Goal: Transaction & Acquisition: Purchase product/service

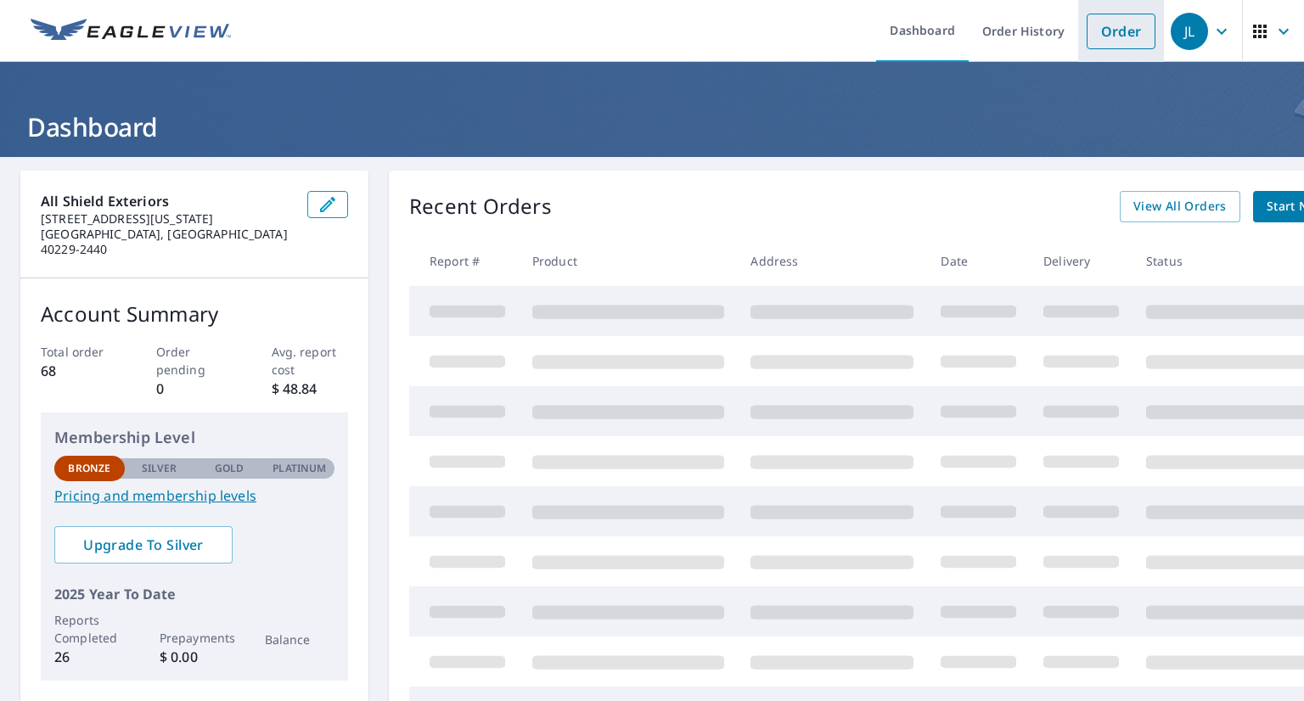
click at [1100, 40] on link "Order" at bounding box center [1120, 32] width 69 height 36
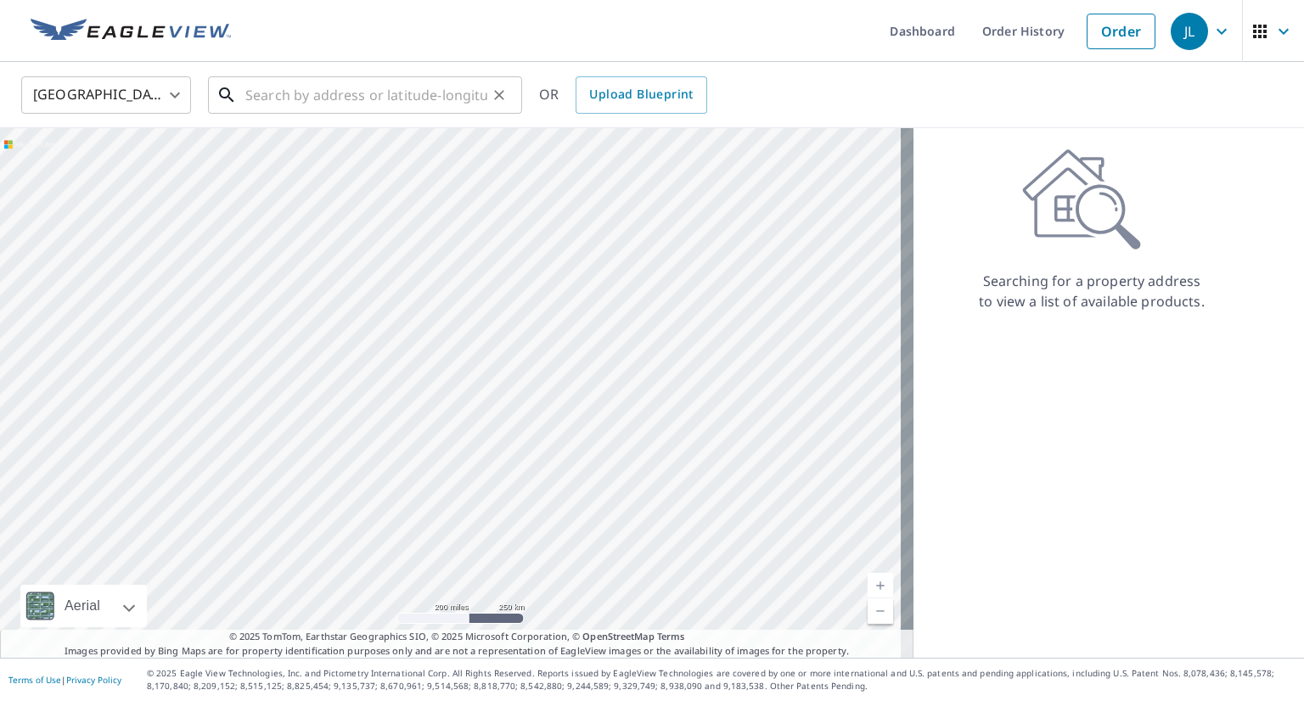
click at [259, 94] on input "text" at bounding box center [366, 95] width 242 height 48
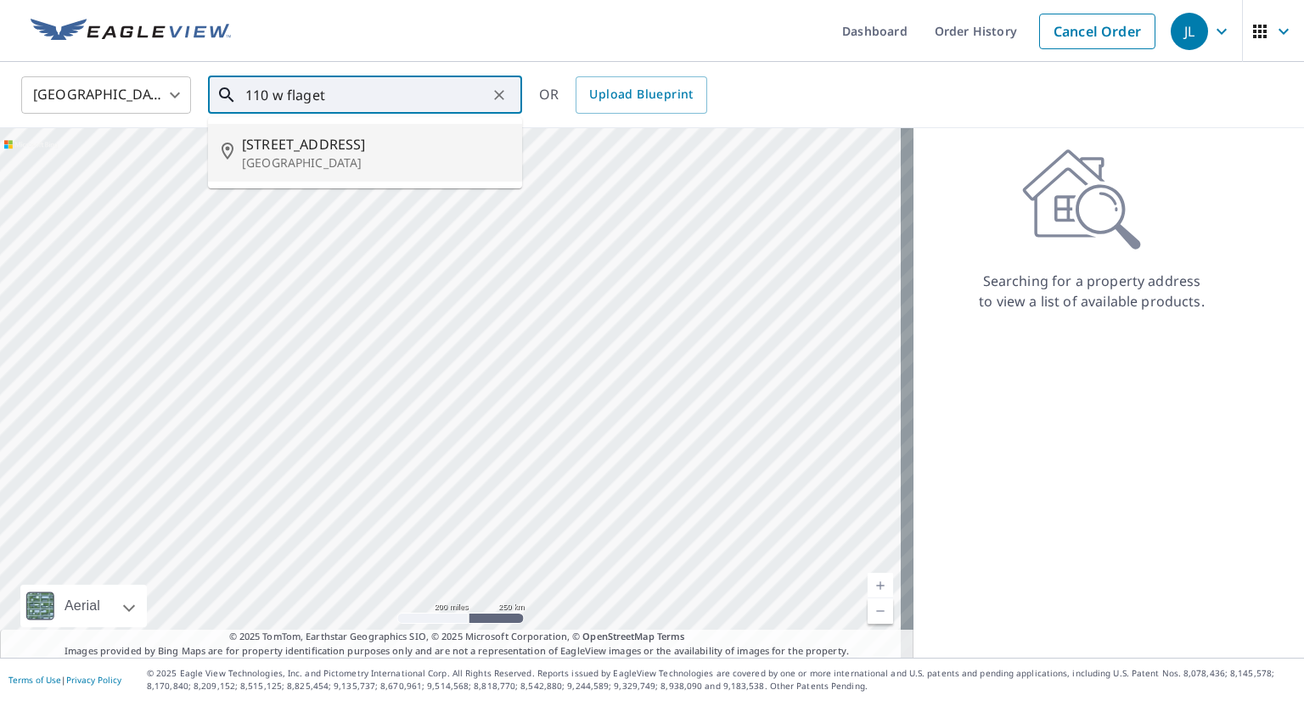
click at [291, 166] on p "[GEOGRAPHIC_DATA]" at bounding box center [375, 162] width 267 height 17
type input "[STREET_ADDRESS]"
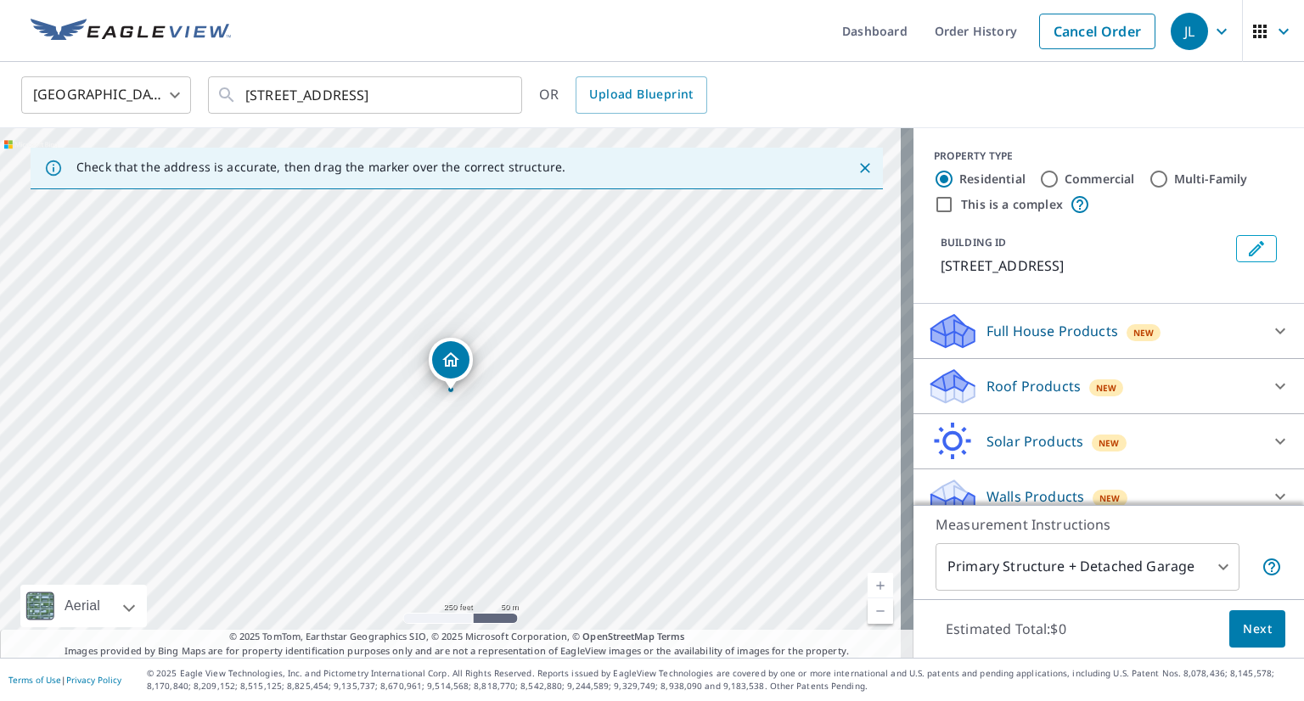
click at [867, 583] on link "Current Level 17, Zoom In" at bounding box center [879, 585] width 25 height 25
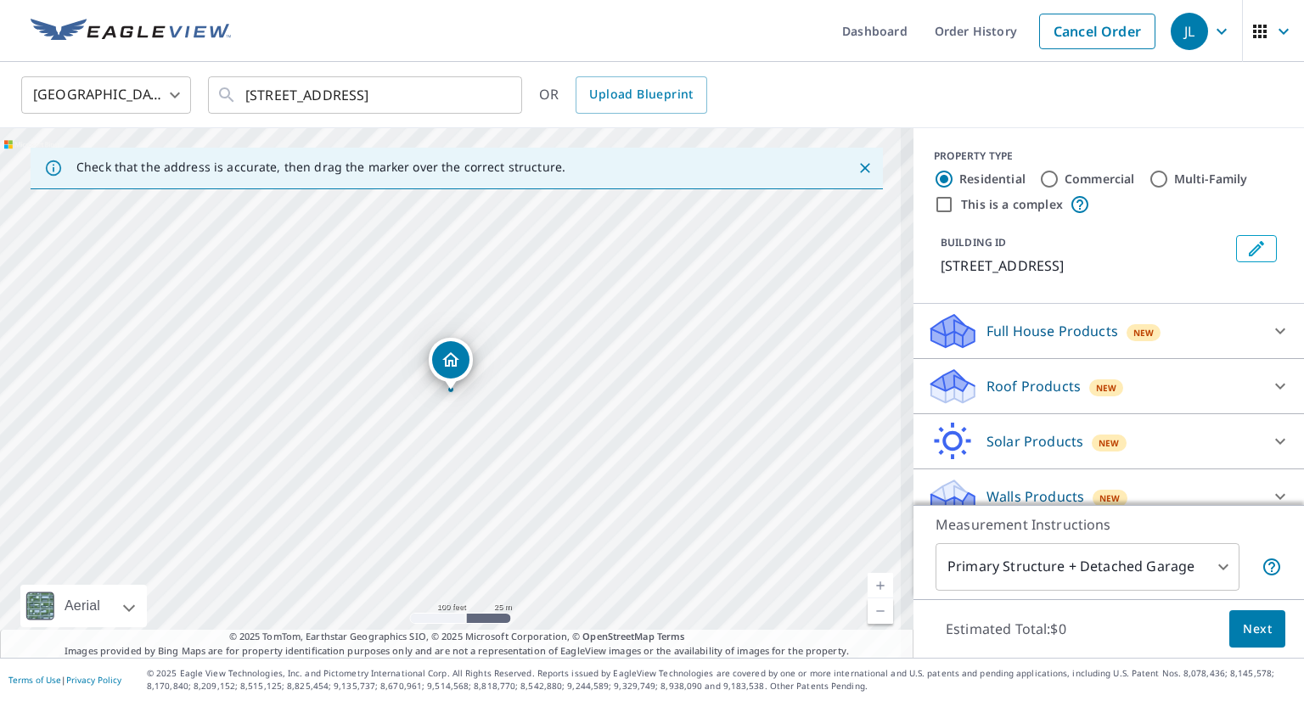
click at [867, 583] on link "Current Level 18, Zoom In" at bounding box center [879, 585] width 25 height 25
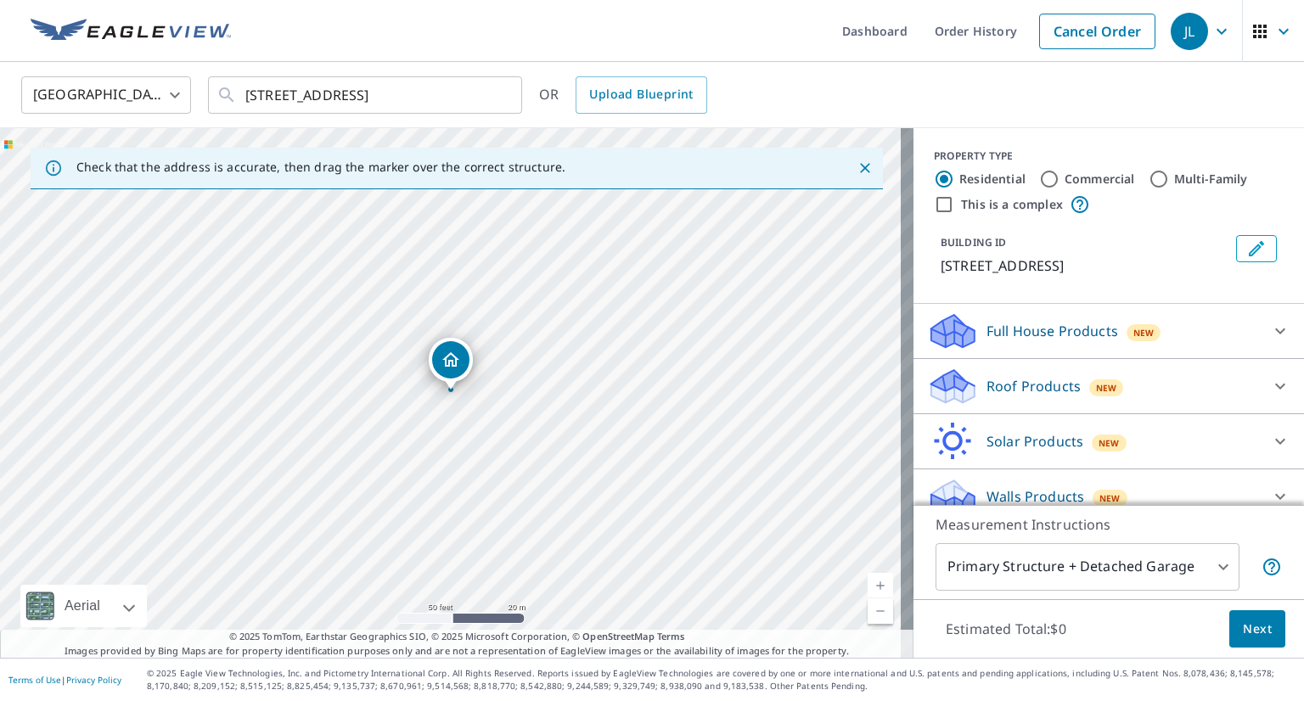
click at [1275, 328] on icon at bounding box center [1280, 331] width 10 height 6
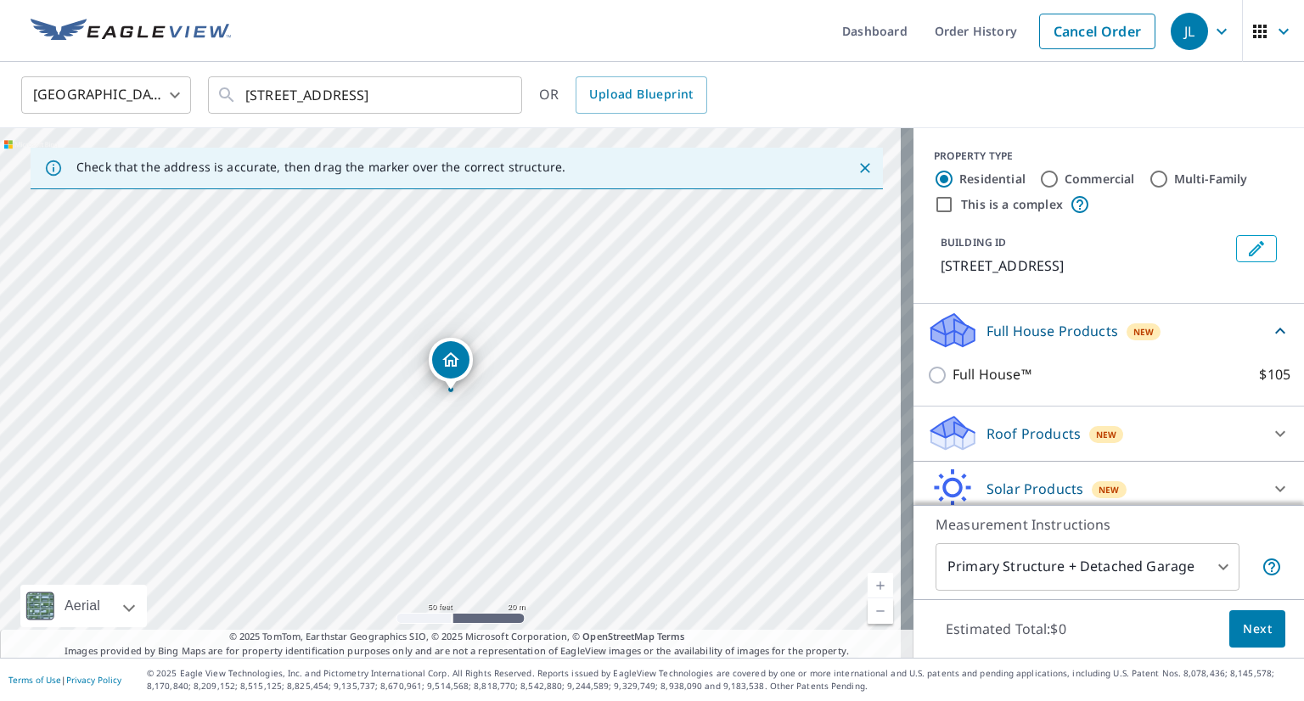
click at [1270, 328] on icon at bounding box center [1280, 331] width 20 height 20
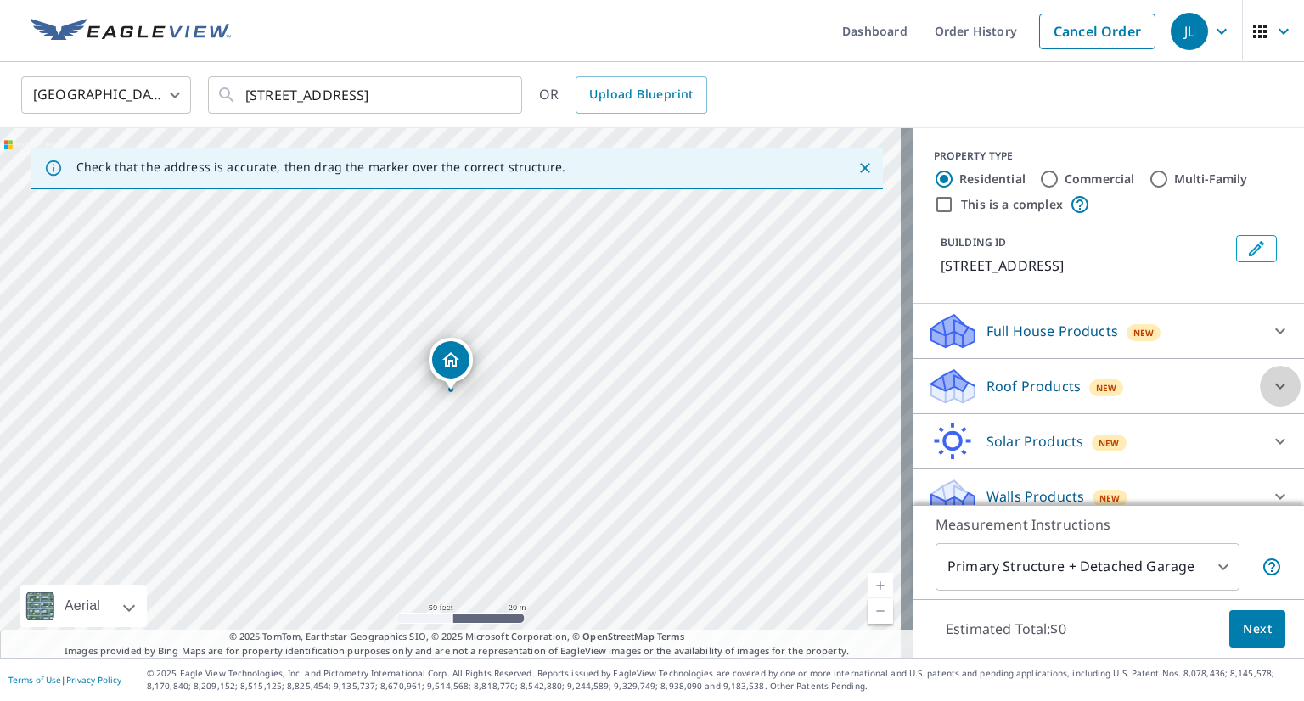
click at [1275, 388] on icon at bounding box center [1280, 387] width 10 height 6
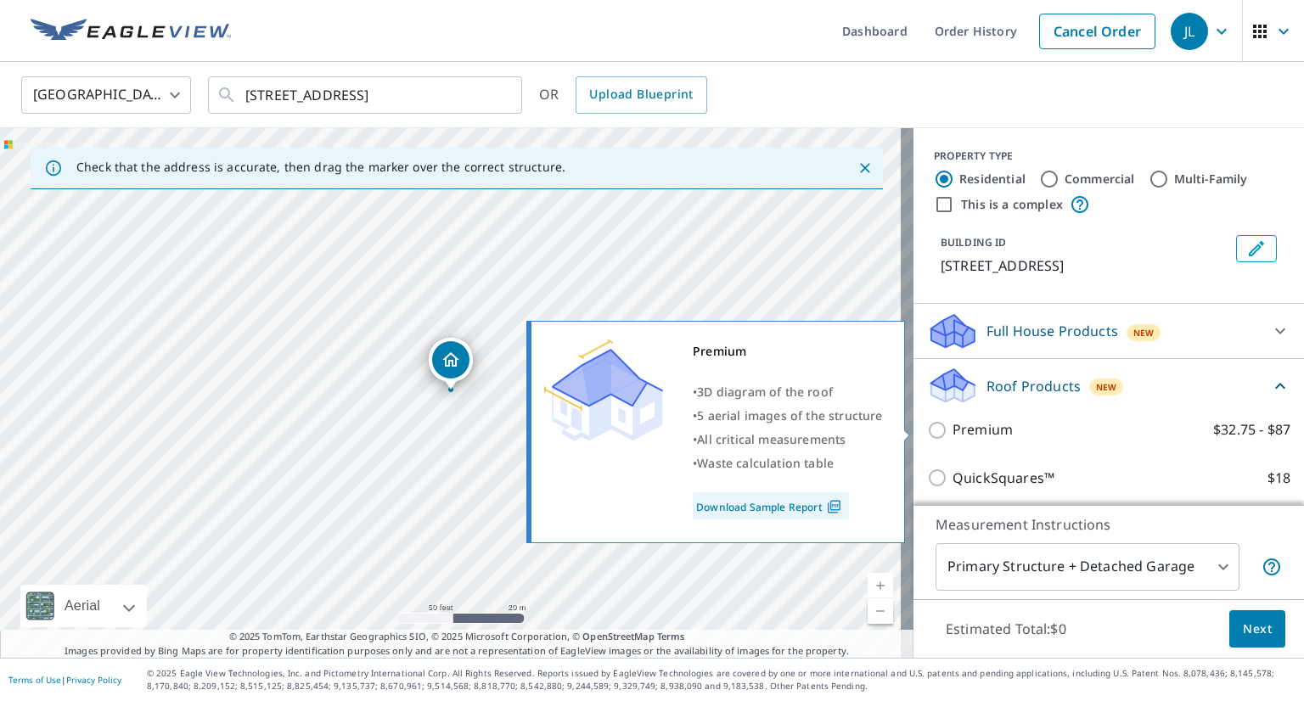
click at [927, 429] on input "Premium $32.75 - $87" at bounding box center [939, 430] width 25 height 20
checkbox input "true"
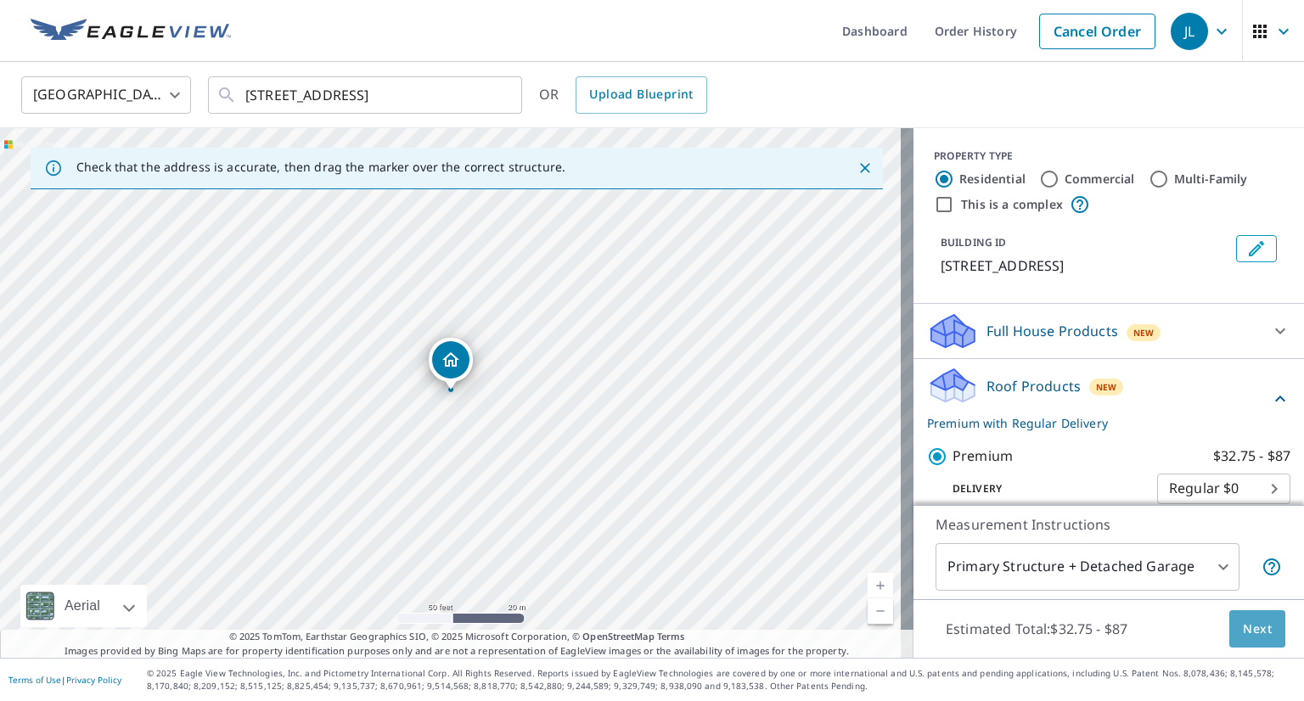
click at [1253, 632] on span "Next" at bounding box center [1257, 629] width 29 height 21
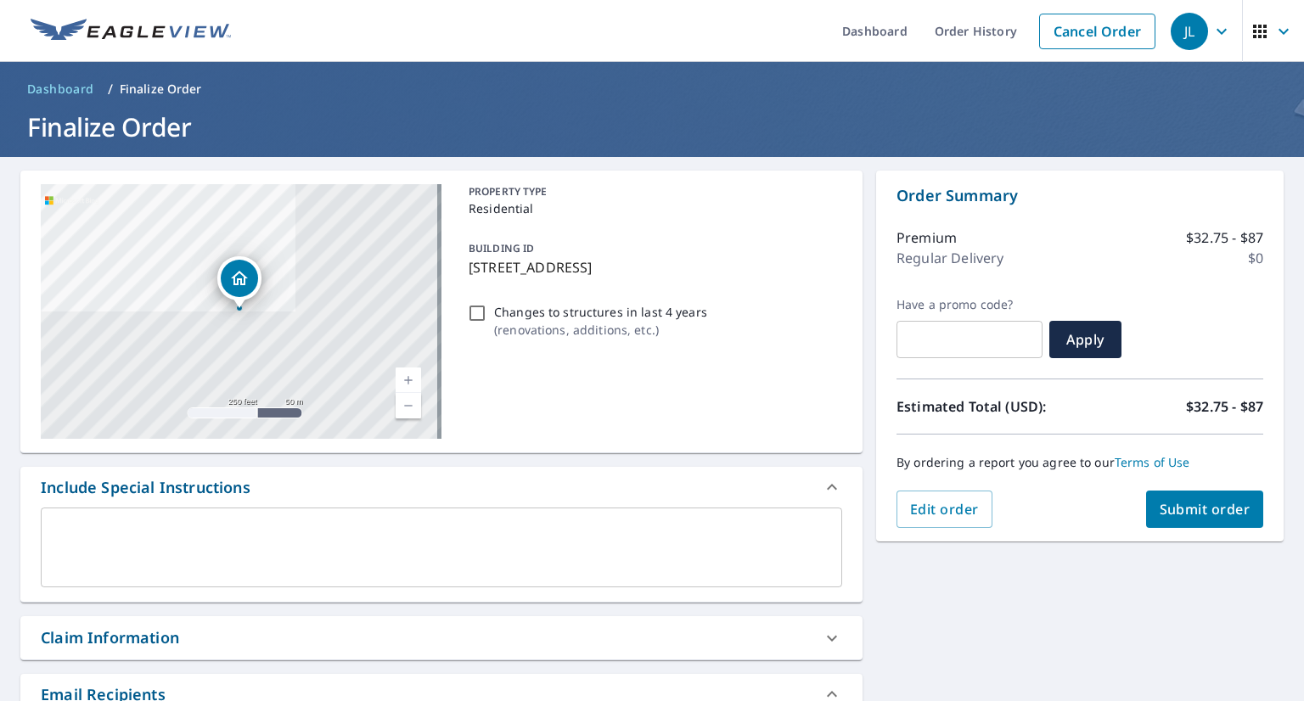
click at [1222, 500] on span "Submit order" at bounding box center [1204, 509] width 91 height 19
